Goal: Find specific page/section: Find specific page/section

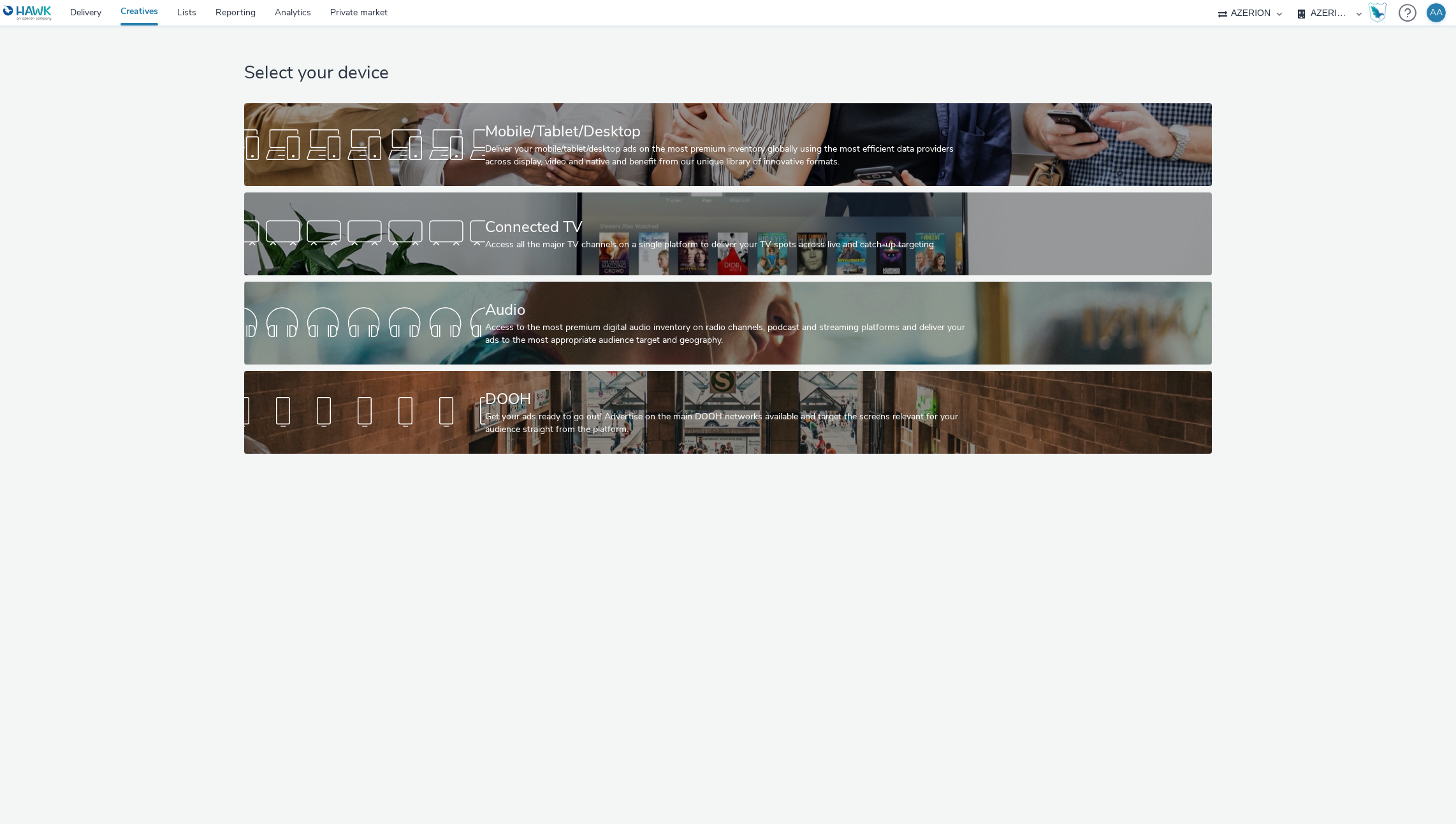
select select "ac009755-aa48-4799-8050-7a339a378eb8"
select select "79162ed7-0017-4339-93b0-3399b708648f"
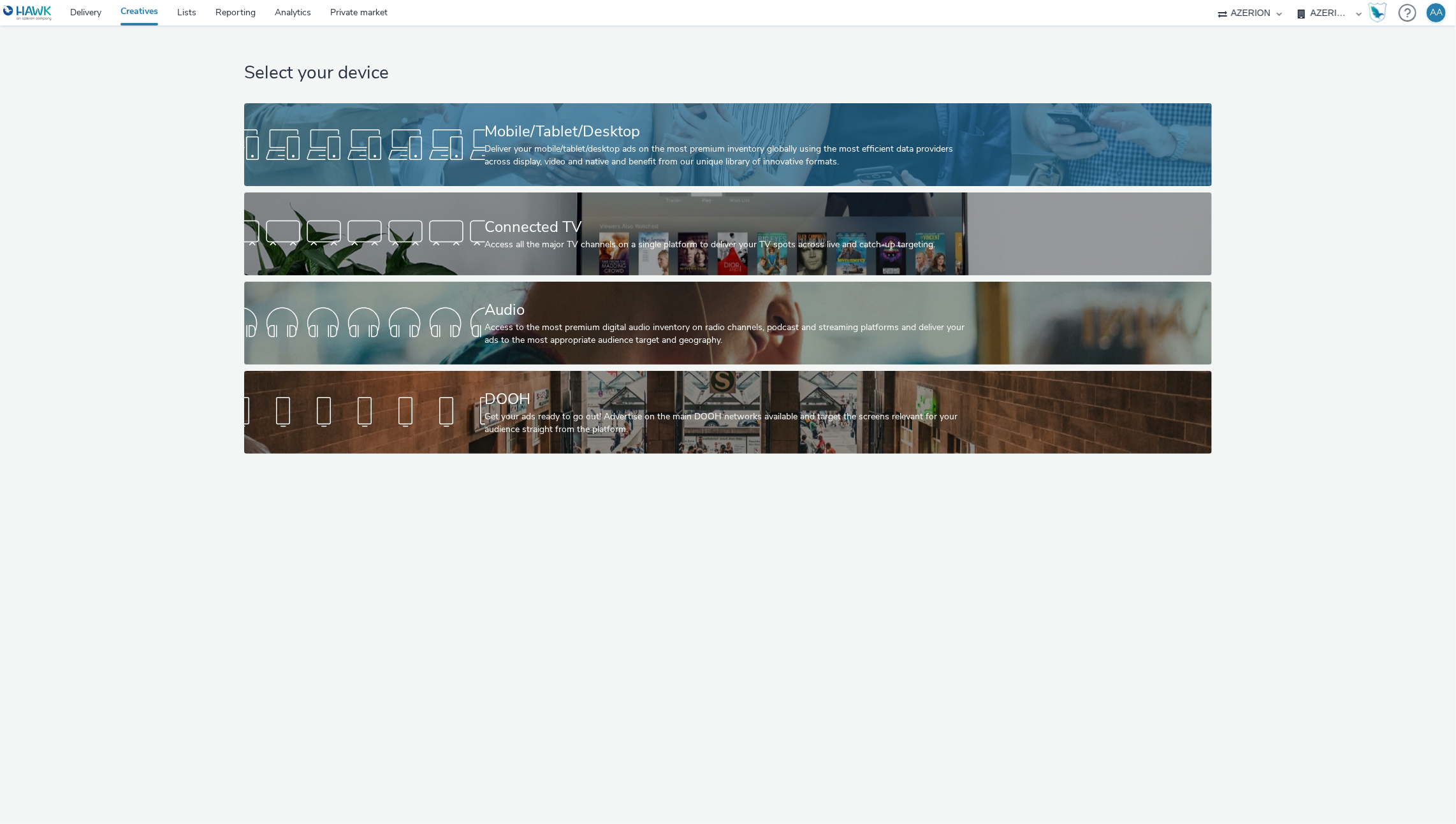
click at [718, 149] on div "Deliver your mobile/tablet/desktop ads on the most premium inventory globally u…" at bounding box center [726, 156] width 482 height 26
click at [718, 149] on body "Delivery Creatives Lists Reporting Analytics Private market Ad-on Media Nordic …" at bounding box center [728, 412] width 1456 height 824
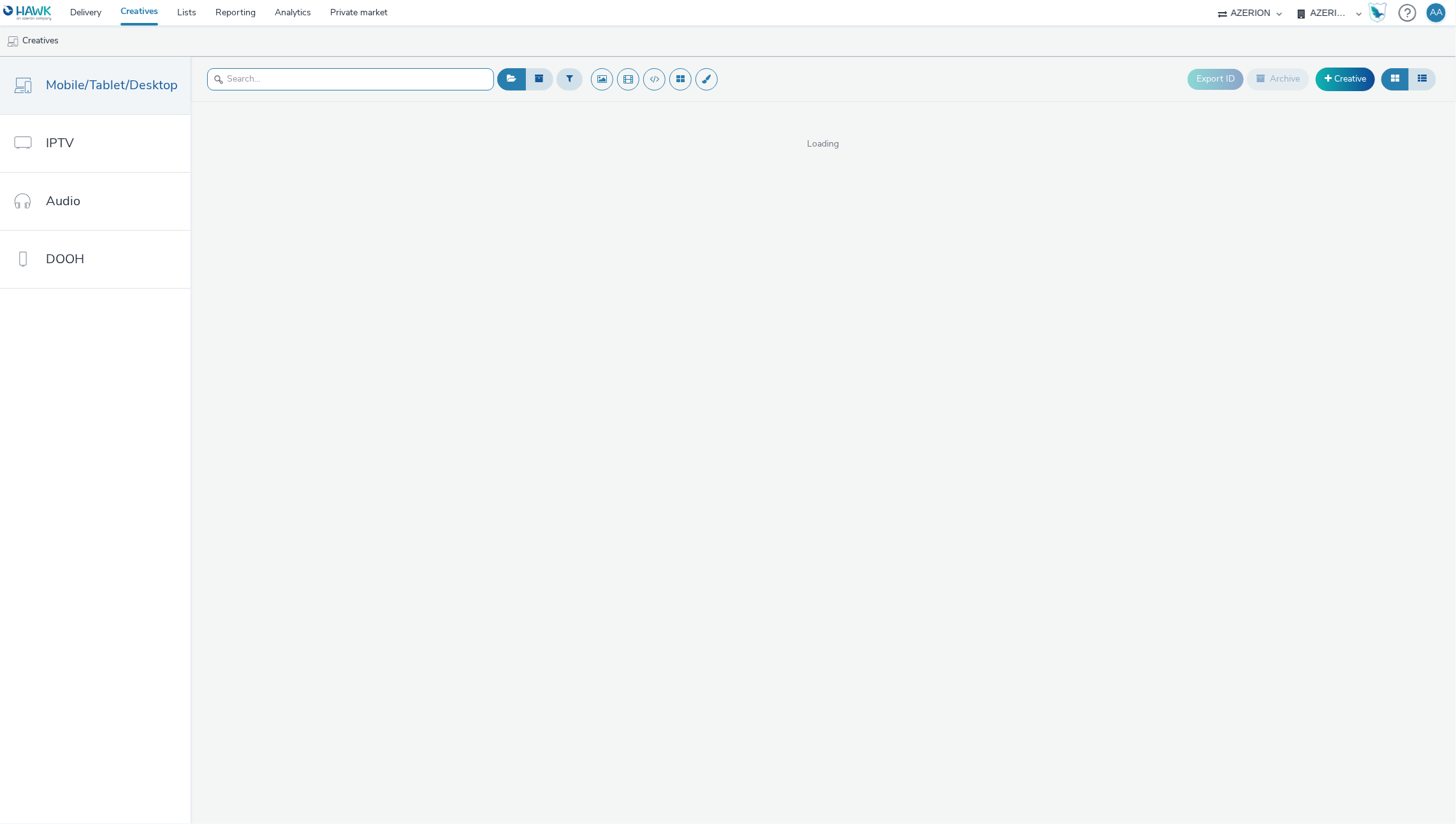
click at [390, 89] on input "text" at bounding box center [350, 79] width 287 height 23
type input "[PERSON_NAME]"
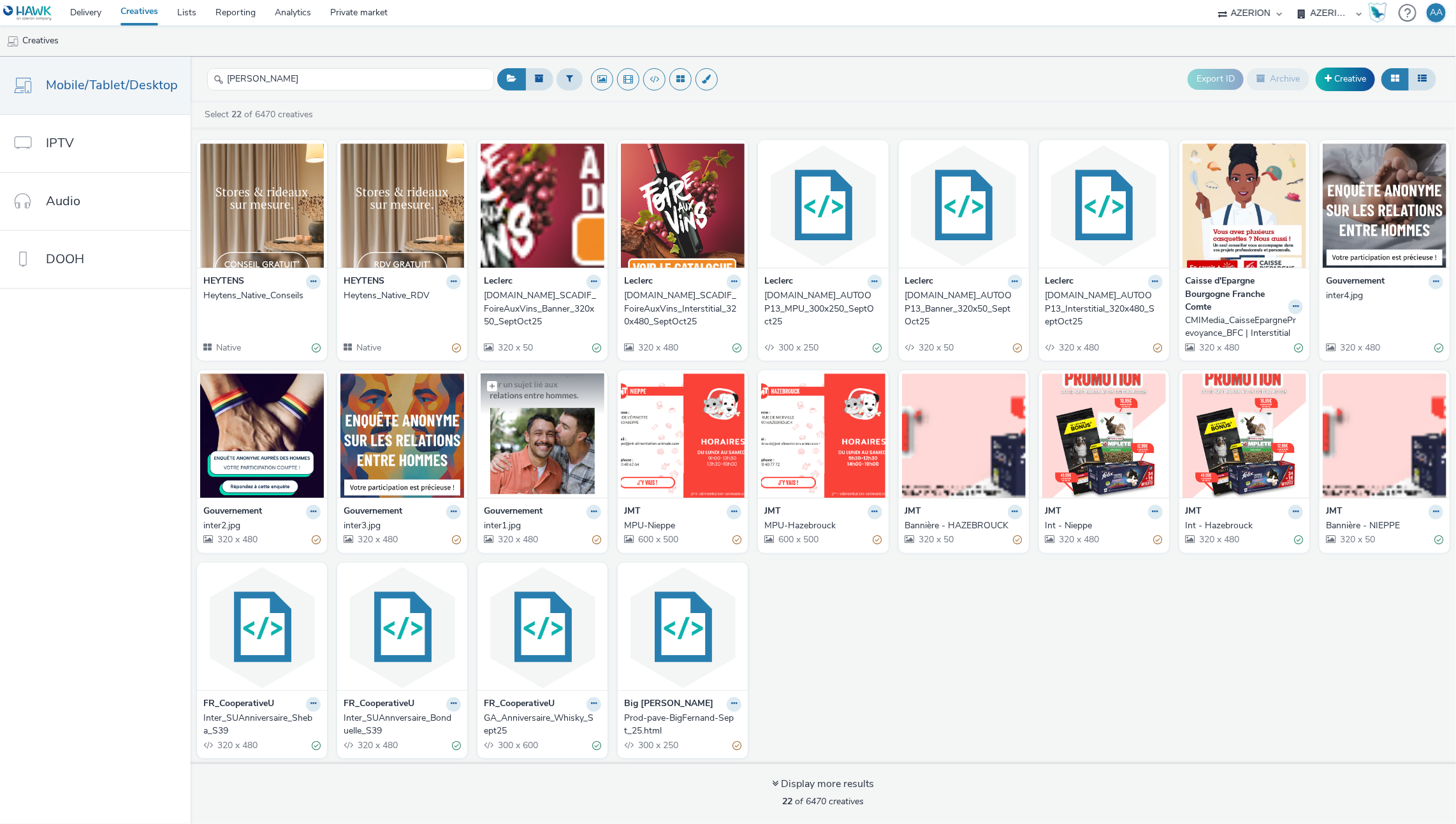
click at [537, 445] on img at bounding box center [542, 435] width 124 height 124
